Goal: Task Accomplishment & Management: Complete application form

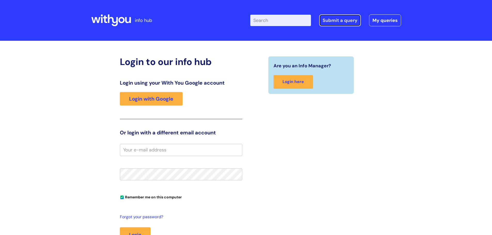
click at [337, 18] on link "Submit a query" at bounding box center [340, 20] width 42 height 12
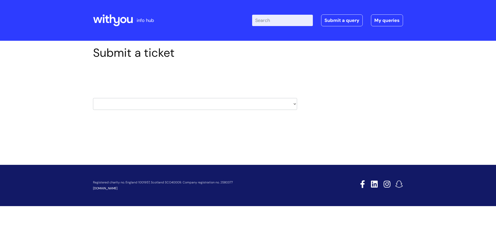
click at [205, 106] on select "HR / People IT and Support Clinical Drug Alerts Finance Accounts Data Support T…" at bounding box center [195, 104] width 204 height 12
select select "it_and_support"
click at [93, 98] on select "HR / People IT and Support Clinical Drug Alerts Finance Accounts Data Support T…" at bounding box center [195, 104] width 204 height 12
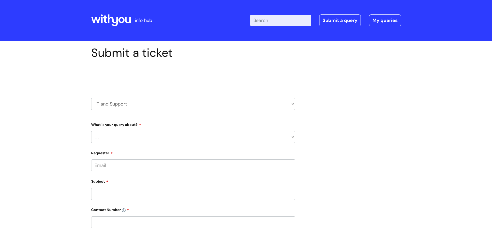
click at [198, 138] on select "... Mobile Phone Reset & MFA Accounts, Starters and Leavers IT Hardware issue I…" at bounding box center [193, 137] width 204 height 12
select select "Something Else"
click at [91, 131] on select "... Mobile Phone Reset & MFA Accounts, Starters and Leavers IT Hardware issue I…" at bounding box center [193, 137] width 204 height 12
click at [174, 162] on select "... My problem is not listed" at bounding box center [195, 164] width 200 height 12
select select "My problem is not listed"
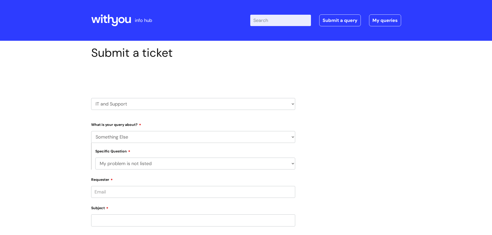
click at [95, 158] on select "... My problem is not listed" at bounding box center [195, 164] width 200 height 12
click at [169, 193] on input "Requester" at bounding box center [193, 192] width 204 height 12
type input "tamzin.hand@wearewithyou.org.uk"
click at [131, 223] on input "Subject" at bounding box center [193, 223] width 204 height 12
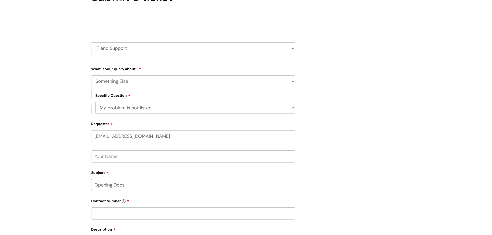
scroll to position [112, 0]
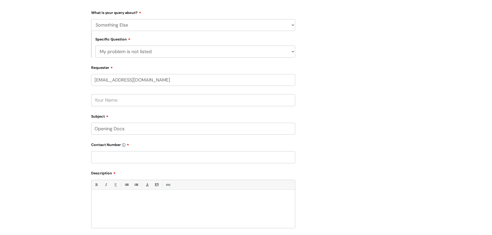
type input "Opening Docs"
click at [113, 159] on input "text" at bounding box center [193, 157] width 204 height 12
type input "07967772541"
click at [121, 200] on p at bounding box center [193, 199] width 196 height 5
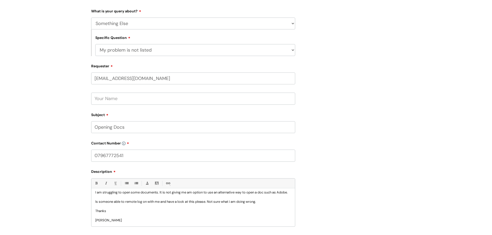
scroll to position [233, 0]
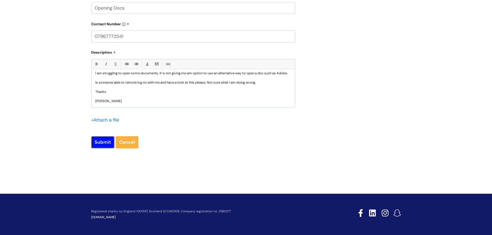
click at [100, 146] on input "Submit" at bounding box center [102, 142] width 23 height 12
type input "Please Wait..."
